Goal: Task Accomplishment & Management: Complete application form

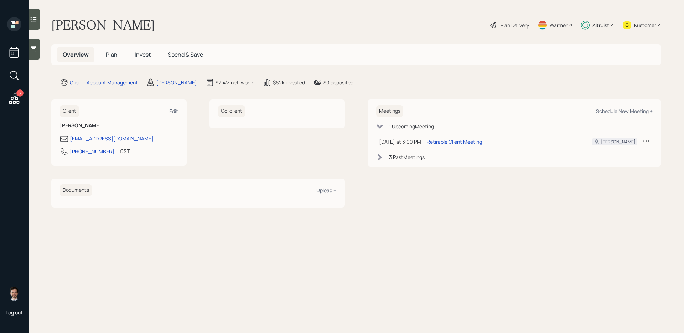
click at [515, 27] on div "Plan Delivery" at bounding box center [514, 24] width 28 height 7
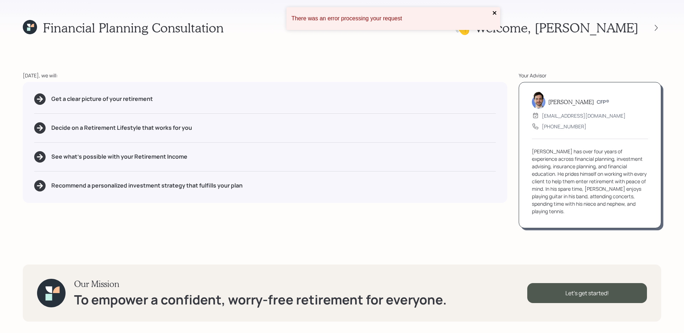
click at [494, 14] on icon "close" at bounding box center [495, 13] width 4 height 4
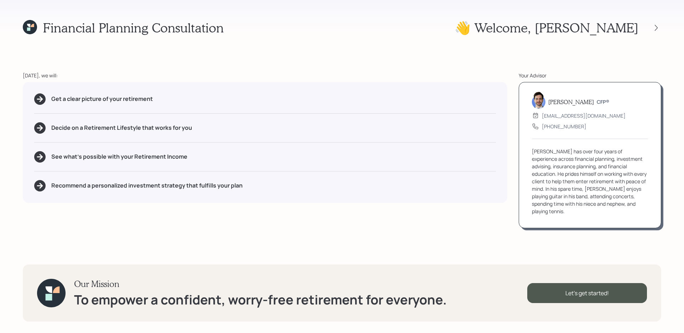
click at [350, 71] on div "Financial Planning Consultation 👋 Welcome , [PERSON_NAME] [DATE], we will: Get …" at bounding box center [342, 166] width 684 height 333
click at [523, 26] on icon at bounding box center [656, 27] width 7 height 7
